Goal: Understand process/instructions: Learn how to perform a task or action

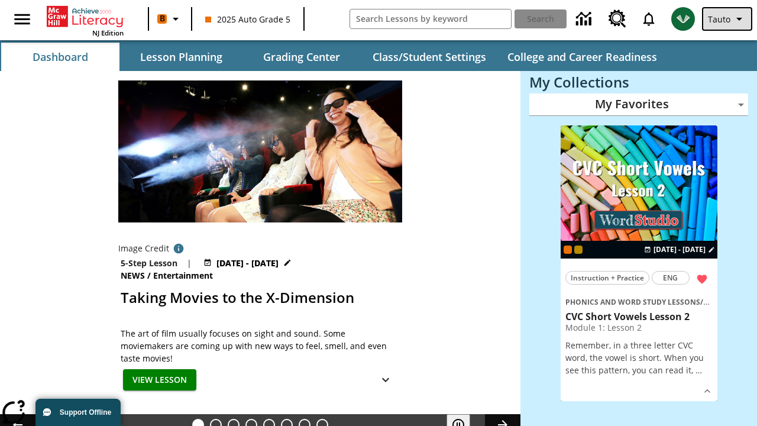
click at [728, 19] on span "Tauto" at bounding box center [719, 19] width 22 height 12
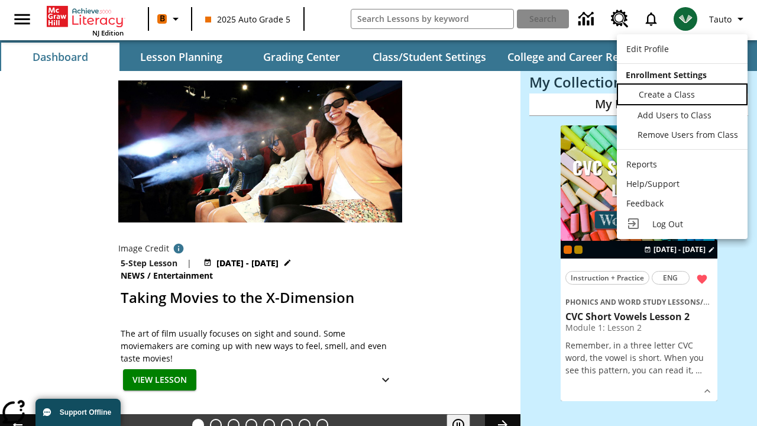
click at [682, 93] on span "Create a Class" at bounding box center [667, 94] width 56 height 11
click at [682, 115] on span "Add Users to Class" at bounding box center [676, 113] width 74 height 11
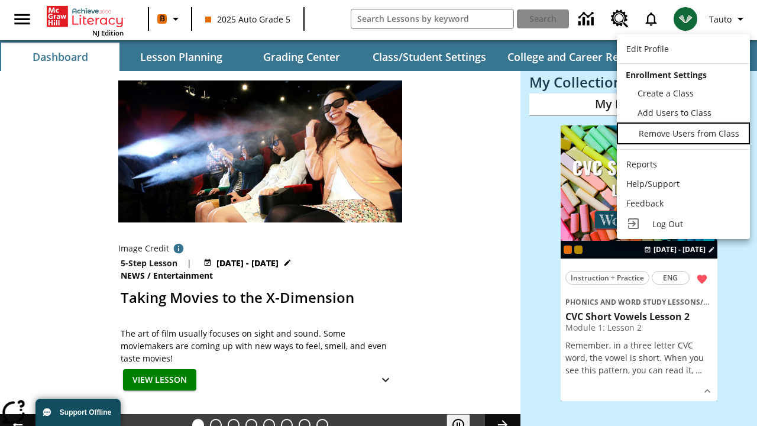
click at [682, 134] on span "Remove Users from Class" at bounding box center [689, 133] width 101 height 11
